Goal: Browse casually

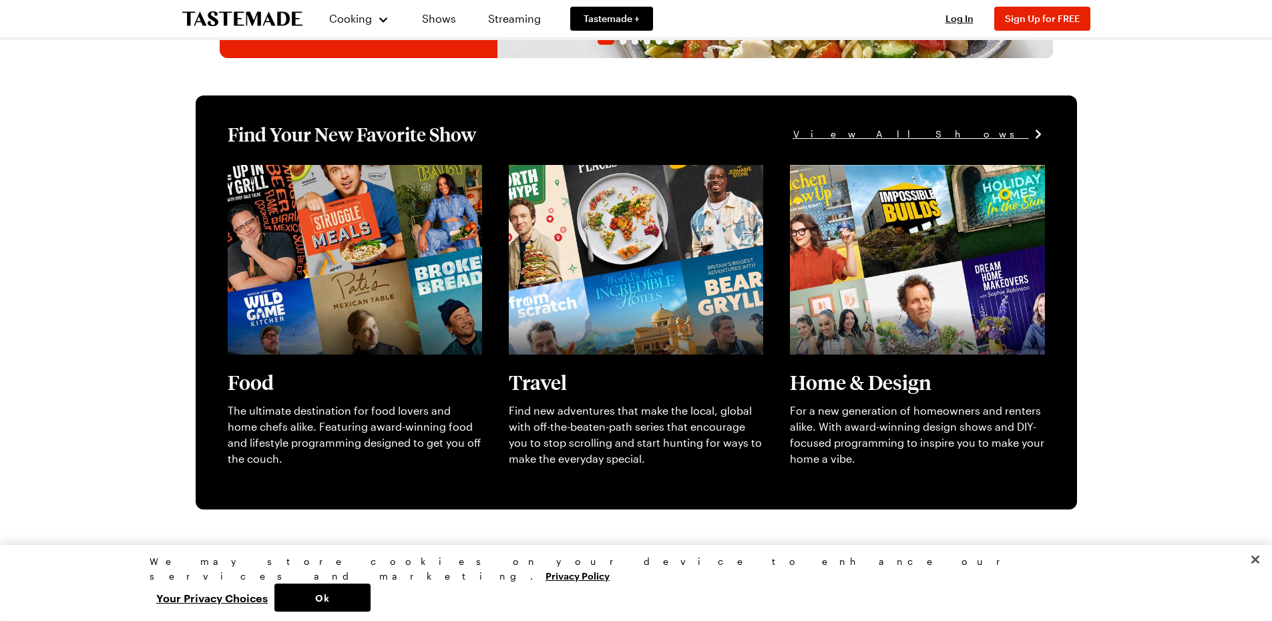
scroll to position [401, 0]
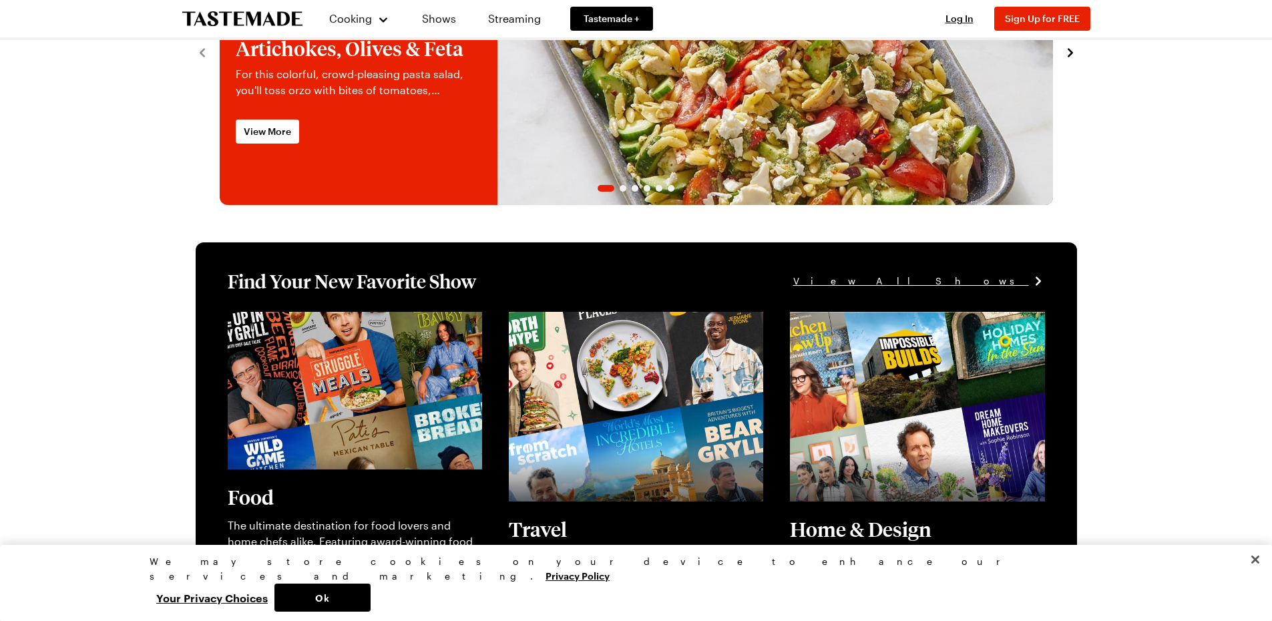
scroll to position [334, 0]
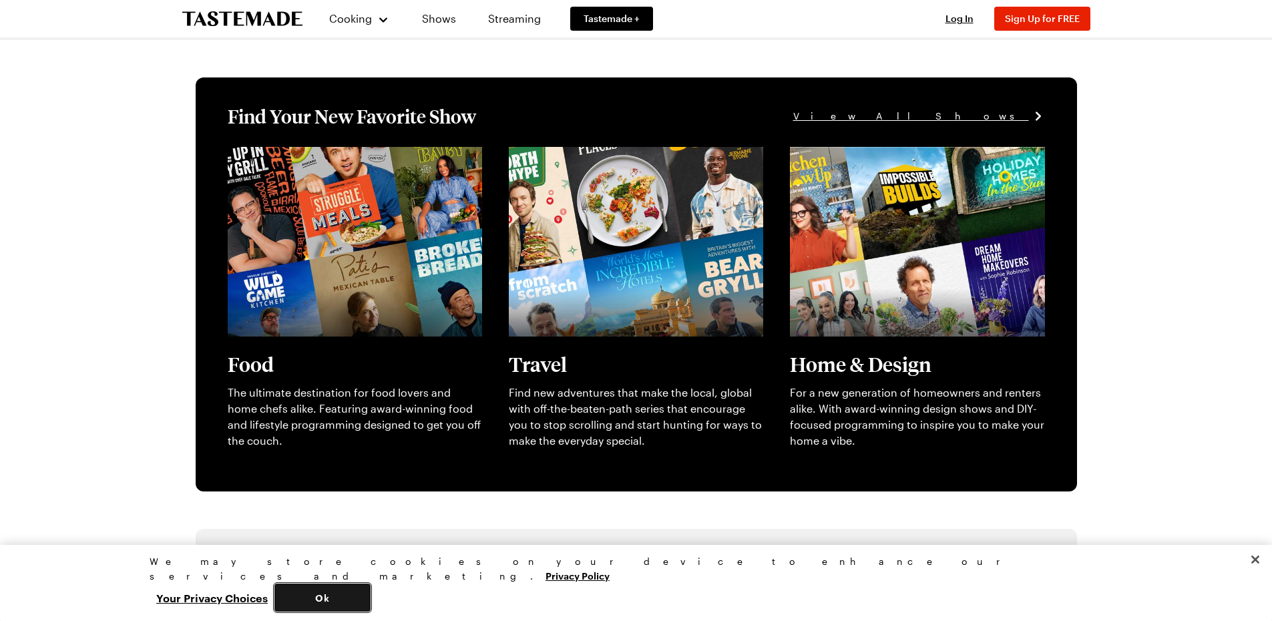
click at [371, 595] on button "Ok" at bounding box center [322, 598] width 96 height 28
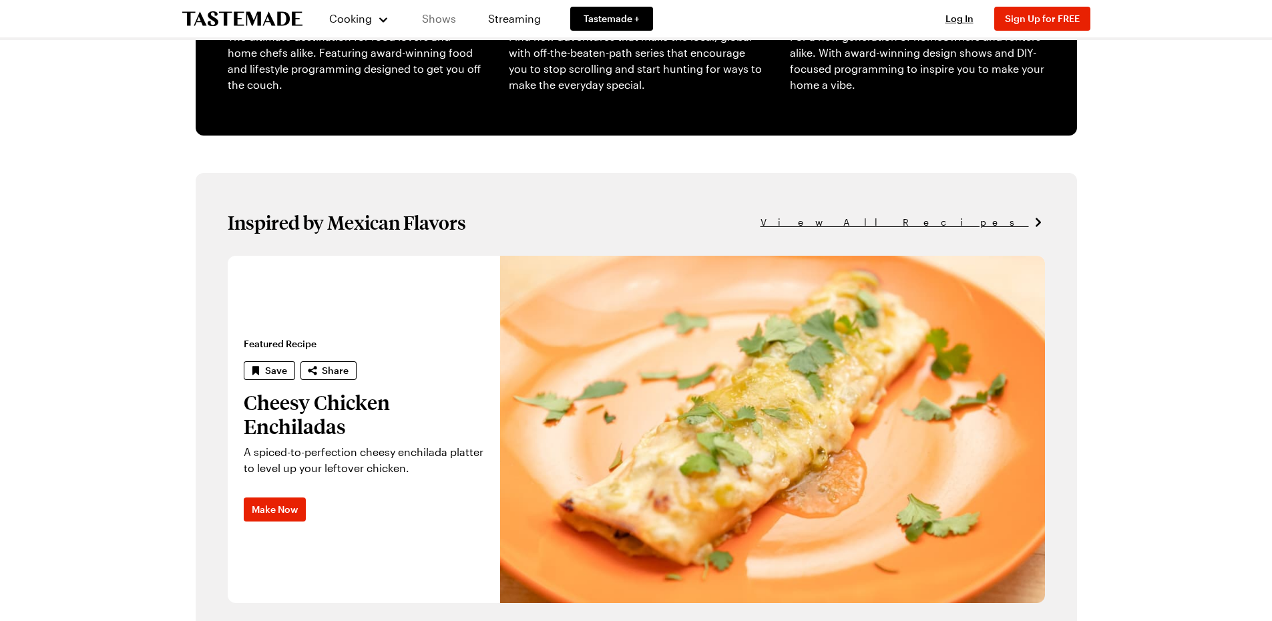
scroll to position [668, 0]
